Goal: Book appointment/travel/reservation

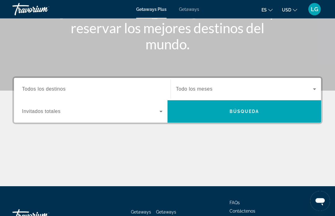
scroll to position [96, 0]
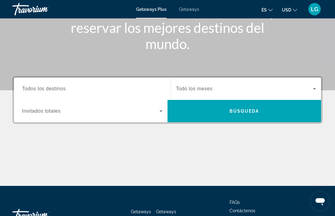
click at [47, 86] on input "Destination Todos los destinos" at bounding box center [92, 89] width 141 height 7
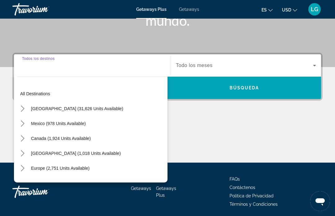
scroll to position [120, 0]
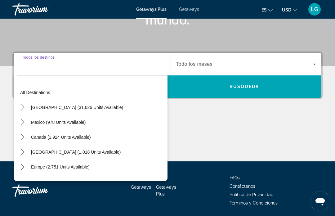
click at [48, 167] on span "Europe (2,751 units available)" at bounding box center [60, 166] width 59 height 5
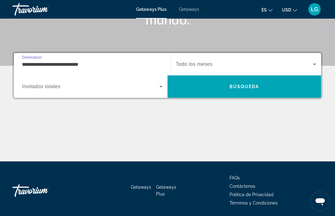
click at [57, 62] on input "**********" at bounding box center [92, 64] width 141 height 7
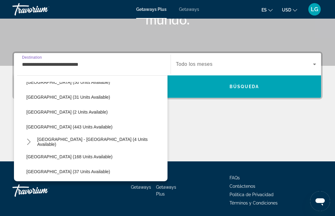
scroll to position [249, 0]
click at [49, 126] on span "[GEOGRAPHIC_DATA] (443 units available)" at bounding box center [69, 126] width 86 height 5
type input "**********"
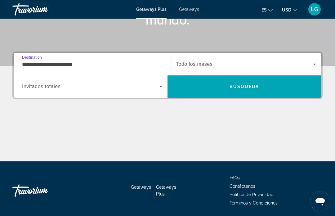
click at [302, 61] on span "Search widget" at bounding box center [244, 64] width 137 height 7
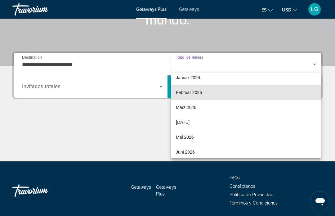
scroll to position [68, 0]
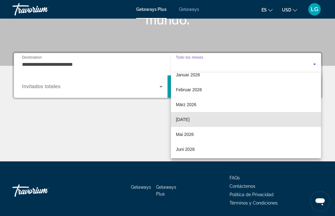
click at [188, 119] on span "[DATE]" at bounding box center [183, 119] width 14 height 7
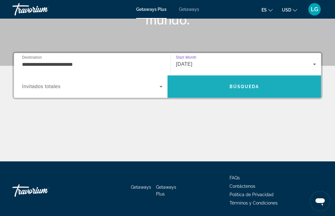
click at [245, 87] on span "Búsqueda" at bounding box center [245, 86] width 30 height 5
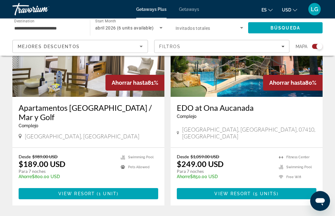
scroll to position [273, 0]
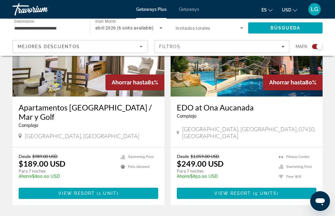
click at [91, 191] on span "View Resort" at bounding box center [76, 193] width 37 height 5
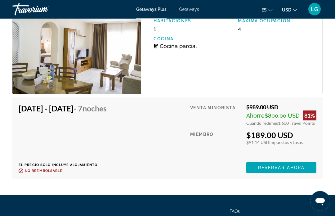
scroll to position [1299, 0]
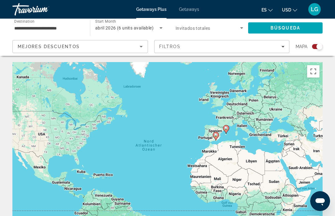
click at [160, 29] on icon "Search widget" at bounding box center [160, 27] width 7 height 7
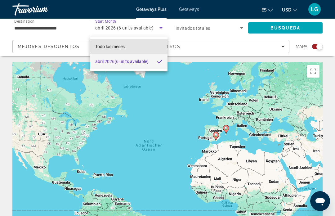
click at [113, 46] on span "Todo los meses" at bounding box center [109, 46] width 29 height 5
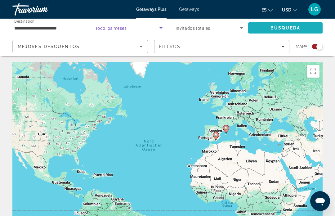
click at [280, 25] on span "Búsqueda" at bounding box center [286, 27] width 30 height 5
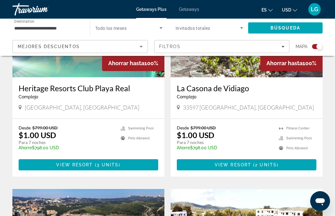
scroll to position [502, 0]
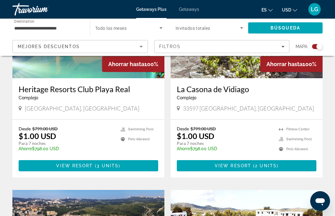
click at [96, 162] on span "Main content" at bounding box center [89, 165] width 140 height 15
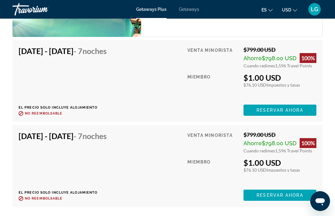
scroll to position [1241, 0]
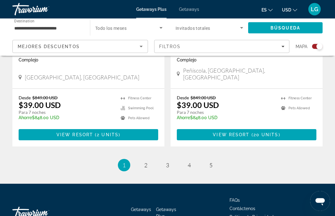
scroll to position [1389, 0]
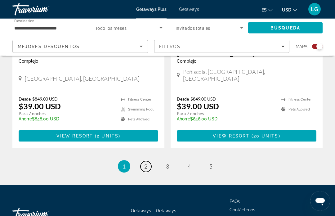
click at [146, 163] on span "2" at bounding box center [145, 166] width 3 height 7
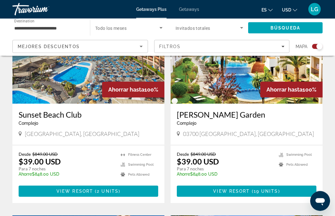
scroll to position [701, 0]
click at [94, 189] on span "Main content" at bounding box center [94, 191] width 2 height 5
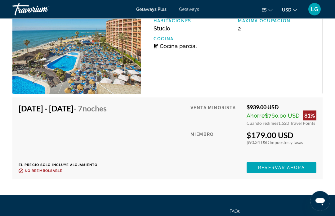
scroll to position [1288, 0]
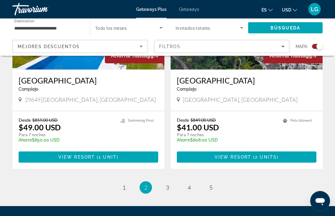
scroll to position [1369, 0]
click at [210, 184] on span "5" at bounding box center [210, 187] width 3 height 7
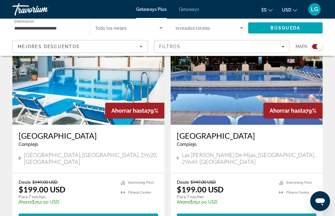
scroll to position [470, 0]
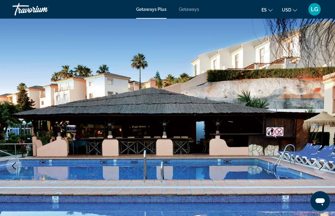
click at [190, 12] on span "Getaways" at bounding box center [189, 9] width 20 height 5
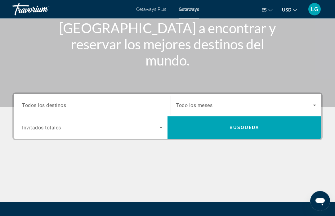
scroll to position [88, 0]
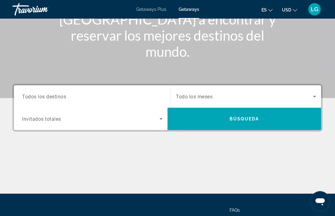
click at [58, 96] on span "Todos los destinos" at bounding box center [44, 96] width 44 height 6
click at [58, 96] on input "Destination Todos los destinos" at bounding box center [92, 96] width 141 height 7
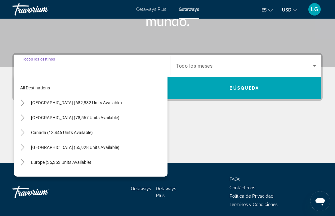
scroll to position [120, 0]
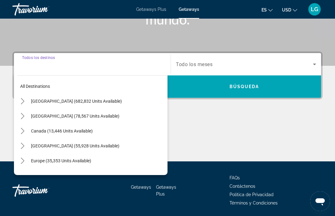
click at [62, 159] on span "Europe (35,353 units available)" at bounding box center [61, 160] width 60 height 5
type input "**********"
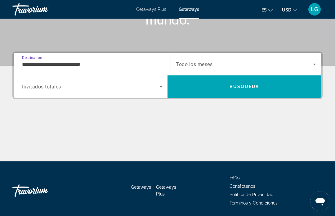
click at [76, 66] on input "**********" at bounding box center [92, 64] width 141 height 7
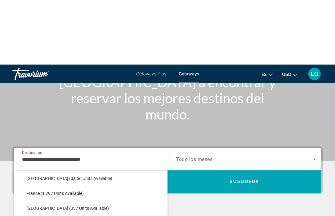
scroll to position [0, 0]
